Goal: Navigation & Orientation: Go to known website

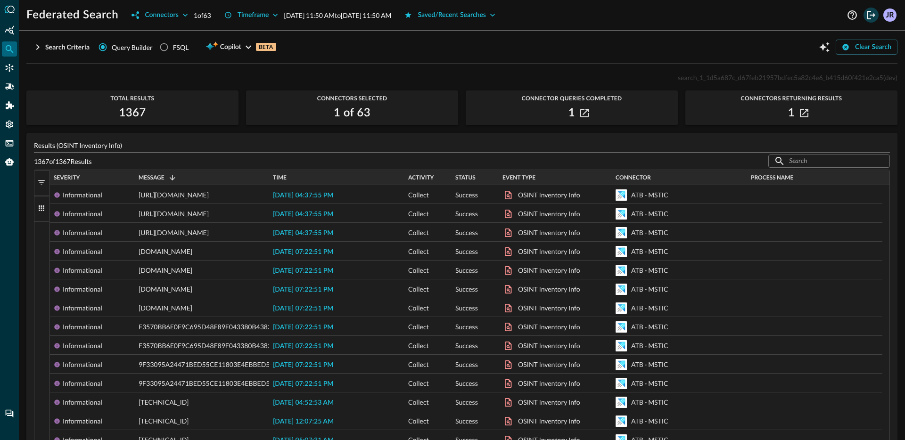
click at [868, 18] on icon "Logout" at bounding box center [870, 15] width 8 height 8
